Goal: Transaction & Acquisition: Purchase product/service

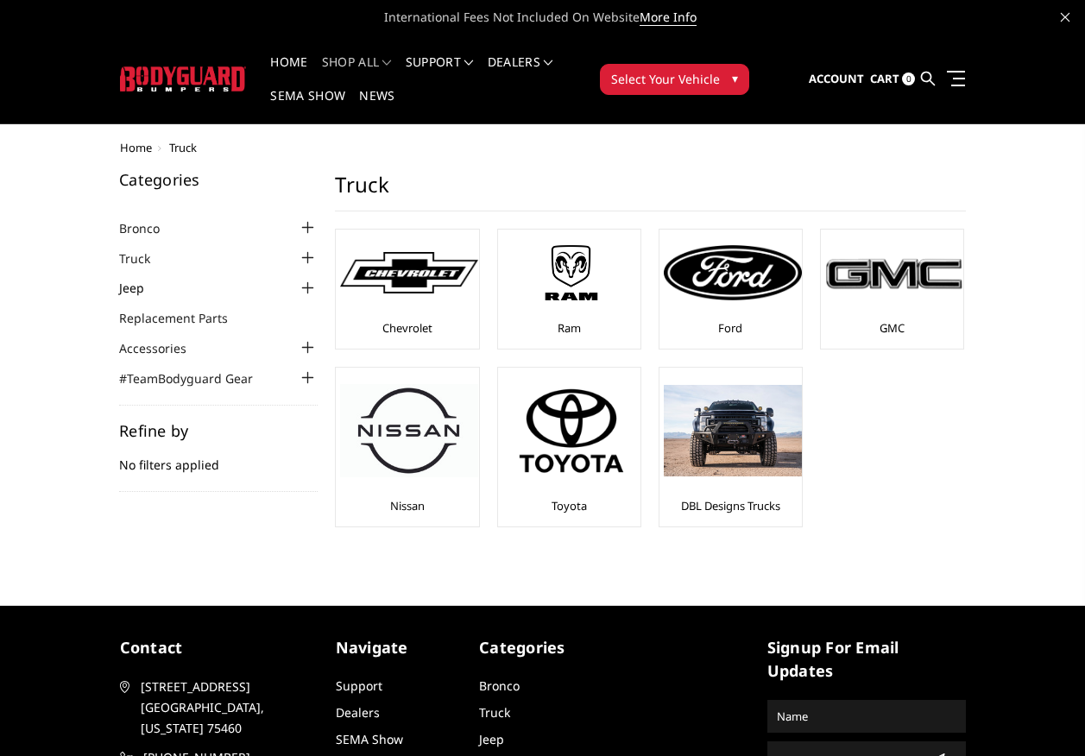
click at [134, 297] on link "Jeep" at bounding box center [142, 288] width 47 height 18
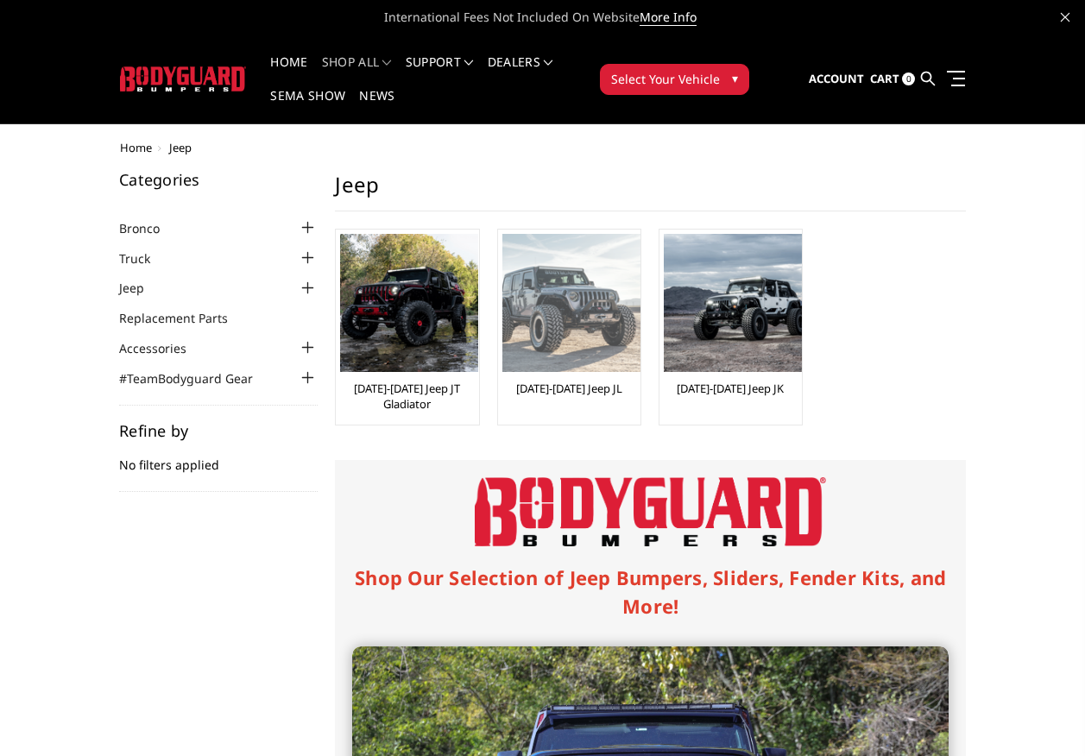
click at [568, 313] on img at bounding box center [572, 303] width 138 height 138
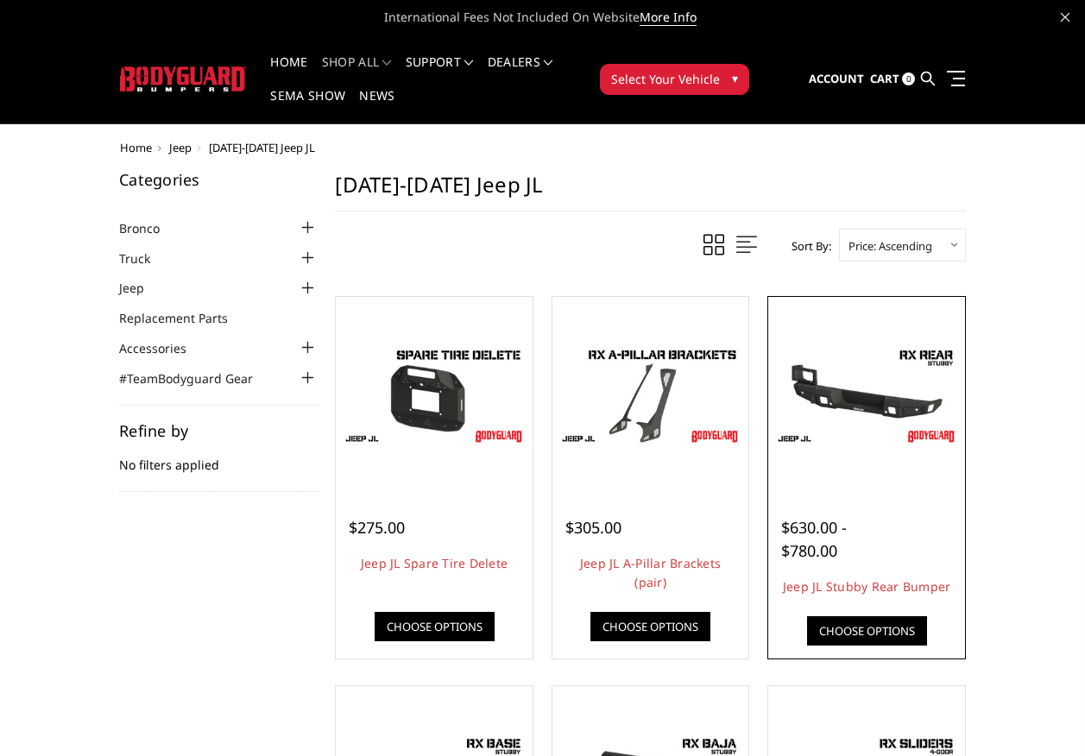
click at [875, 405] on img at bounding box center [867, 395] width 188 height 105
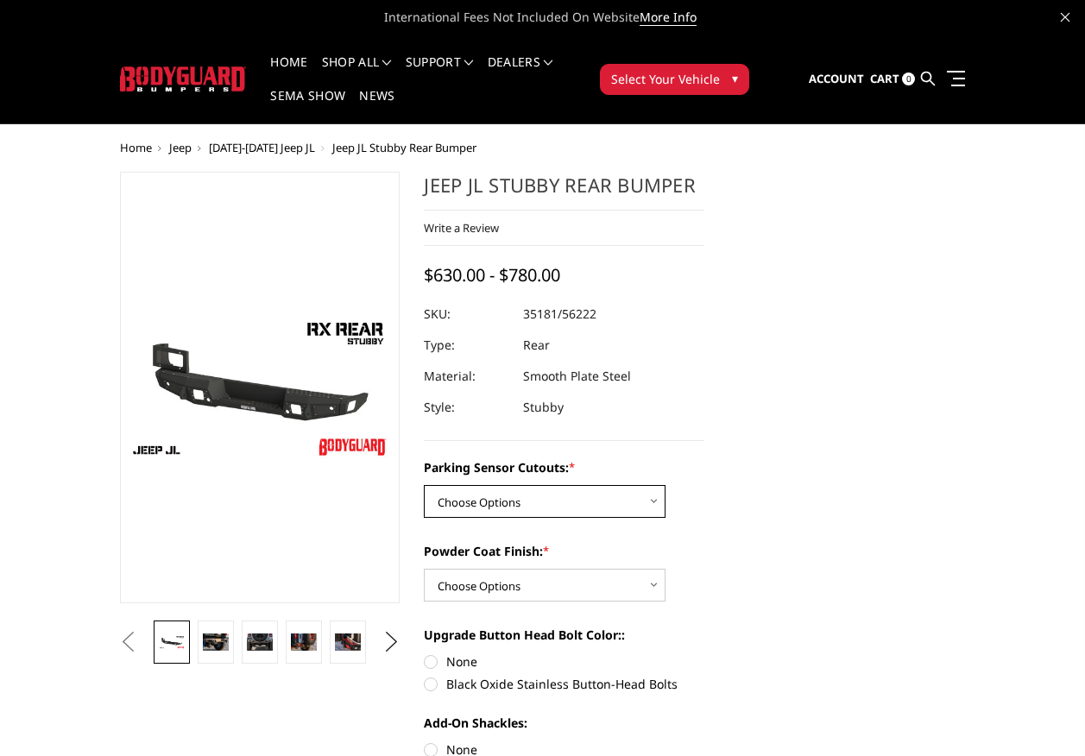
click at [613, 512] on select "Choose Options Yes - WITH Parking Sensor Cutouts No - WITHOUT Parking Sensor Cu…" at bounding box center [545, 501] width 242 height 33
select select "4257"
click at [424, 485] on select "Choose Options Yes - WITH Parking Sensor Cutouts No - WITHOUT Parking Sensor Cu…" at bounding box center [545, 501] width 242 height 33
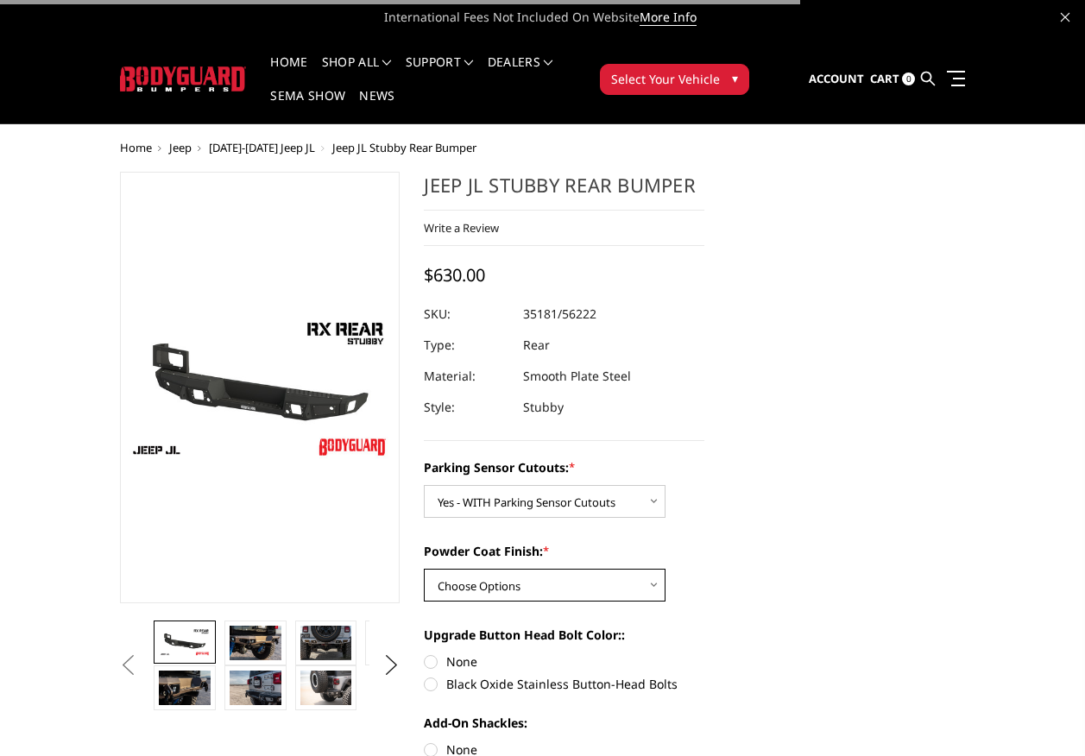
click at [619, 585] on select "Choose Options Bare Metal Textured Black Powder Coat" at bounding box center [545, 585] width 242 height 33
select select "4260"
click at [424, 569] on select "Choose Options Bare Metal Textured Black Powder Coat" at bounding box center [545, 585] width 242 height 33
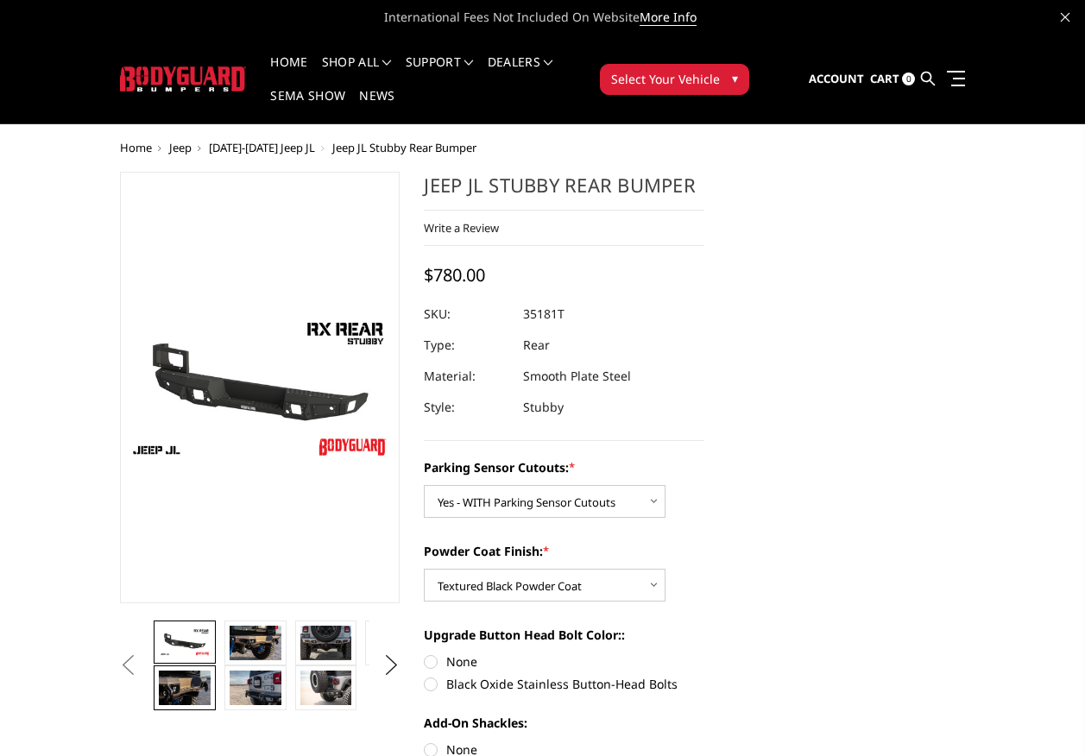
click at [188, 693] on img at bounding box center [185, 688] width 52 height 35
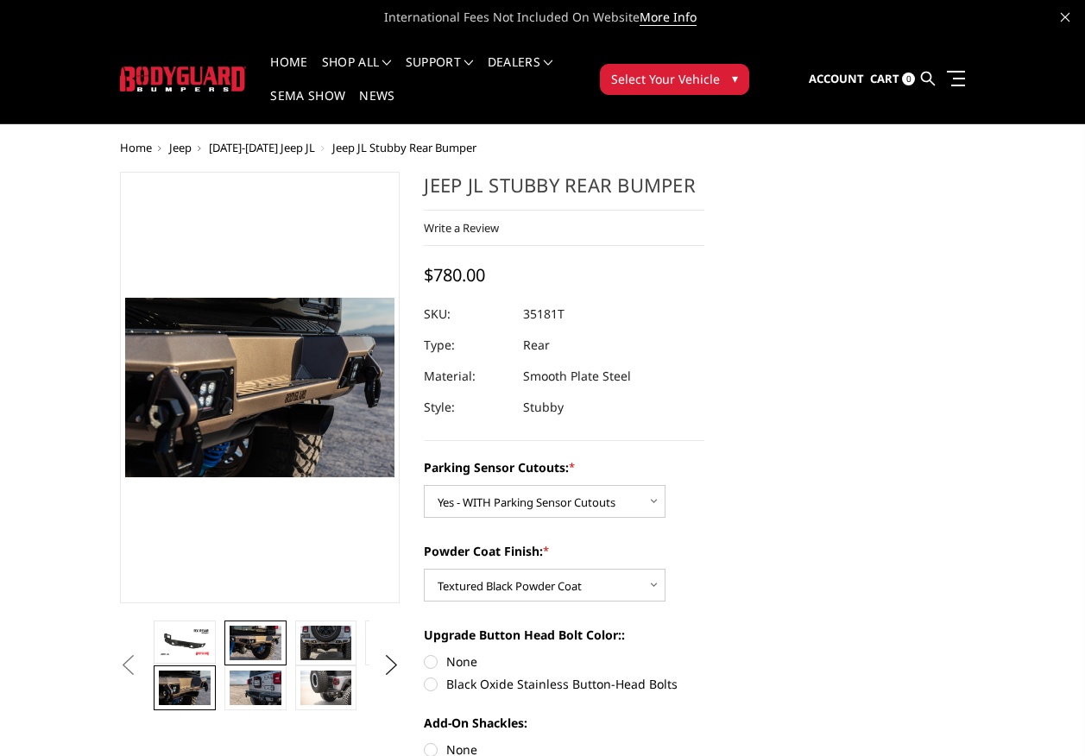
click at [231, 653] on img at bounding box center [256, 643] width 52 height 35
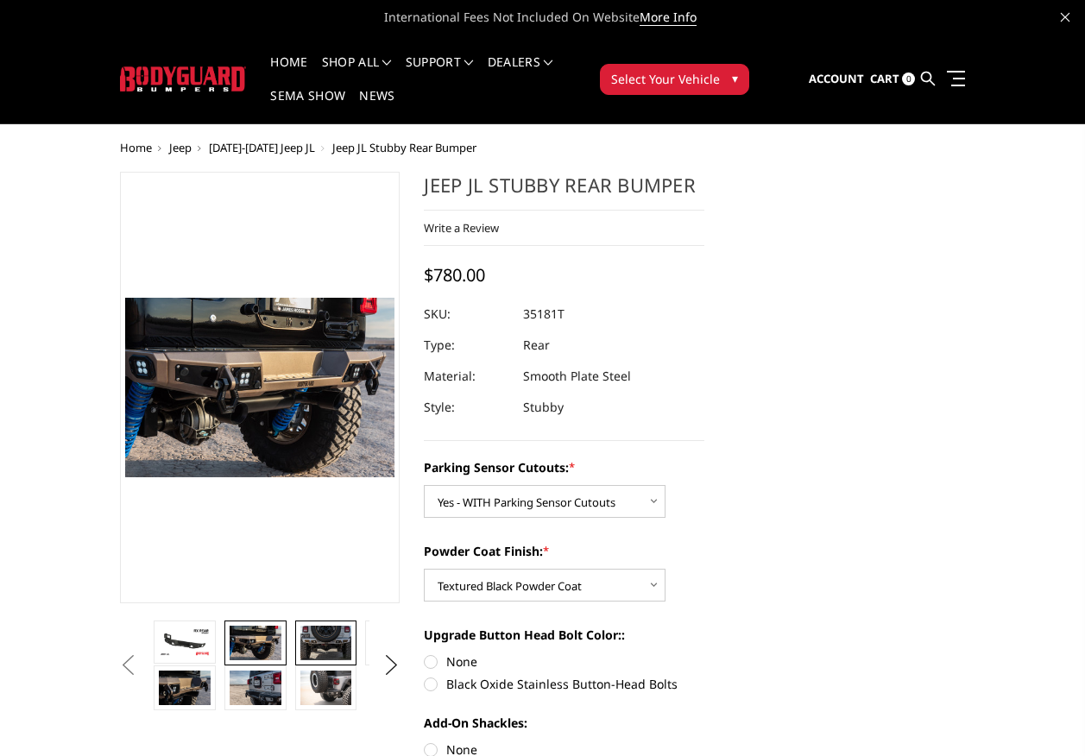
click at [352, 645] on link at bounding box center [326, 643] width 62 height 45
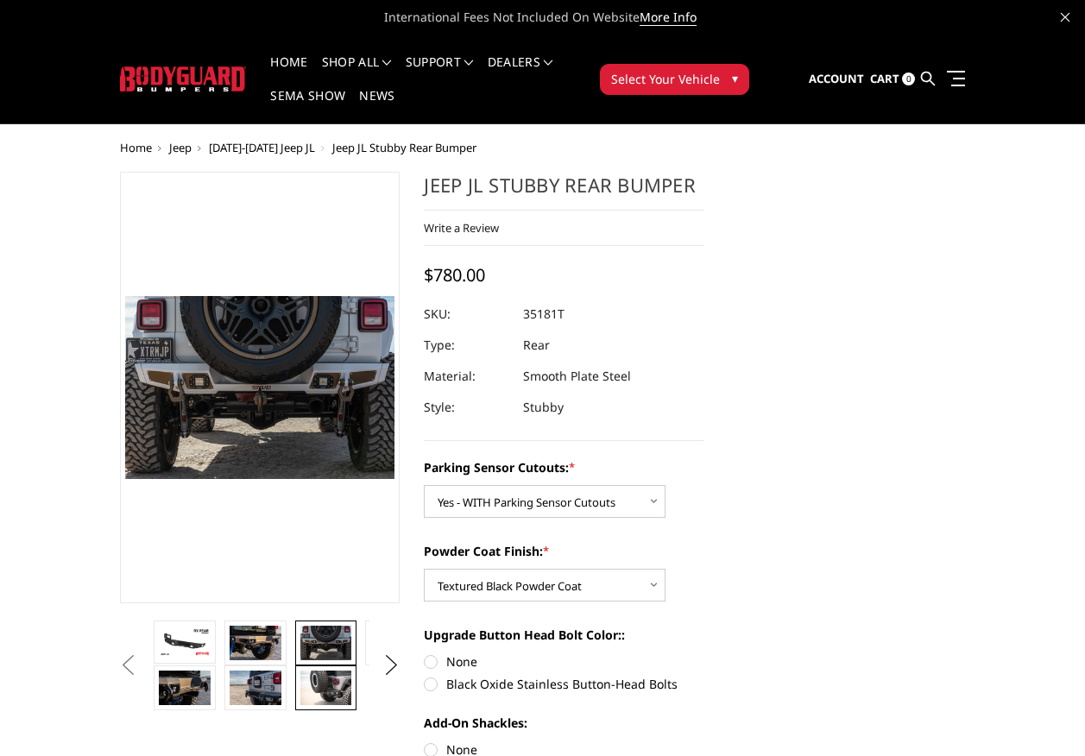
click at [311, 680] on img at bounding box center [327, 688] width 52 height 35
